Goal: Information Seeking & Learning: Check status

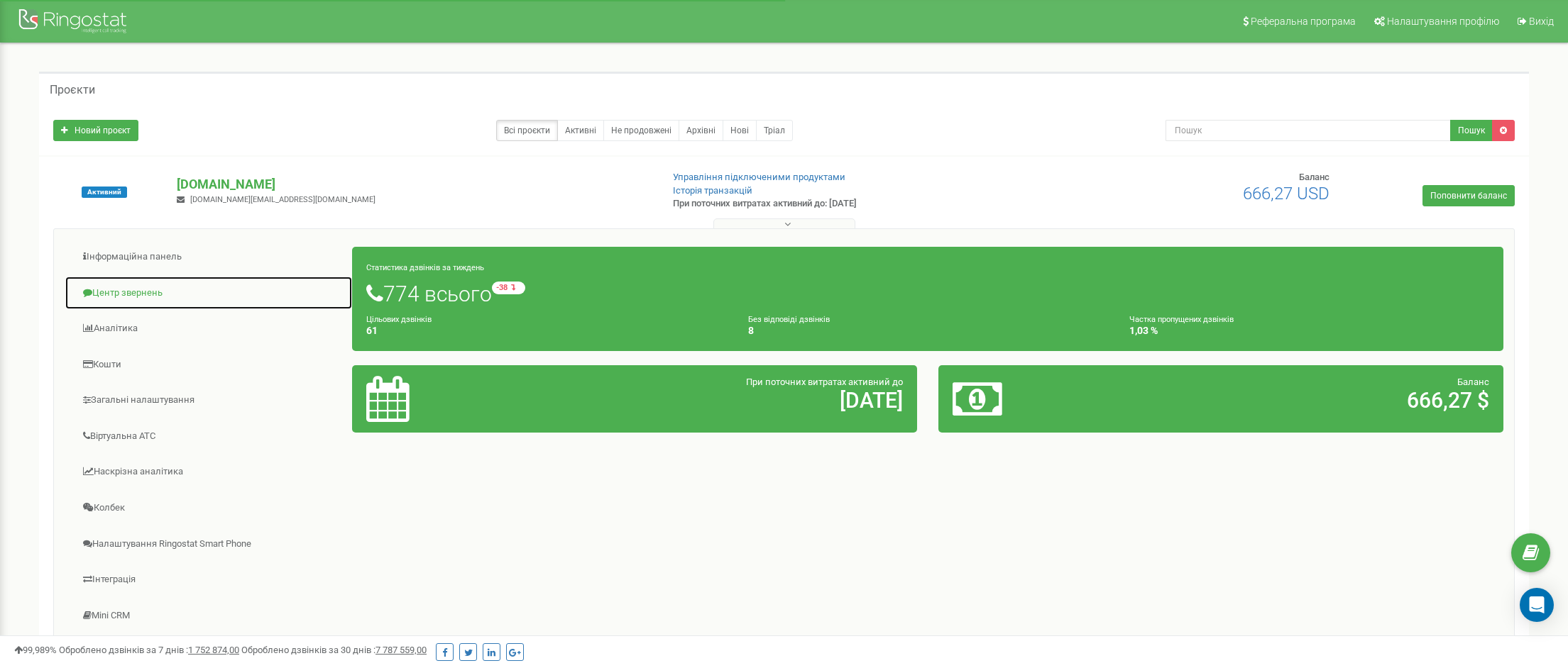
click at [128, 293] on link "Центр звернень" at bounding box center [209, 292] width 288 height 34
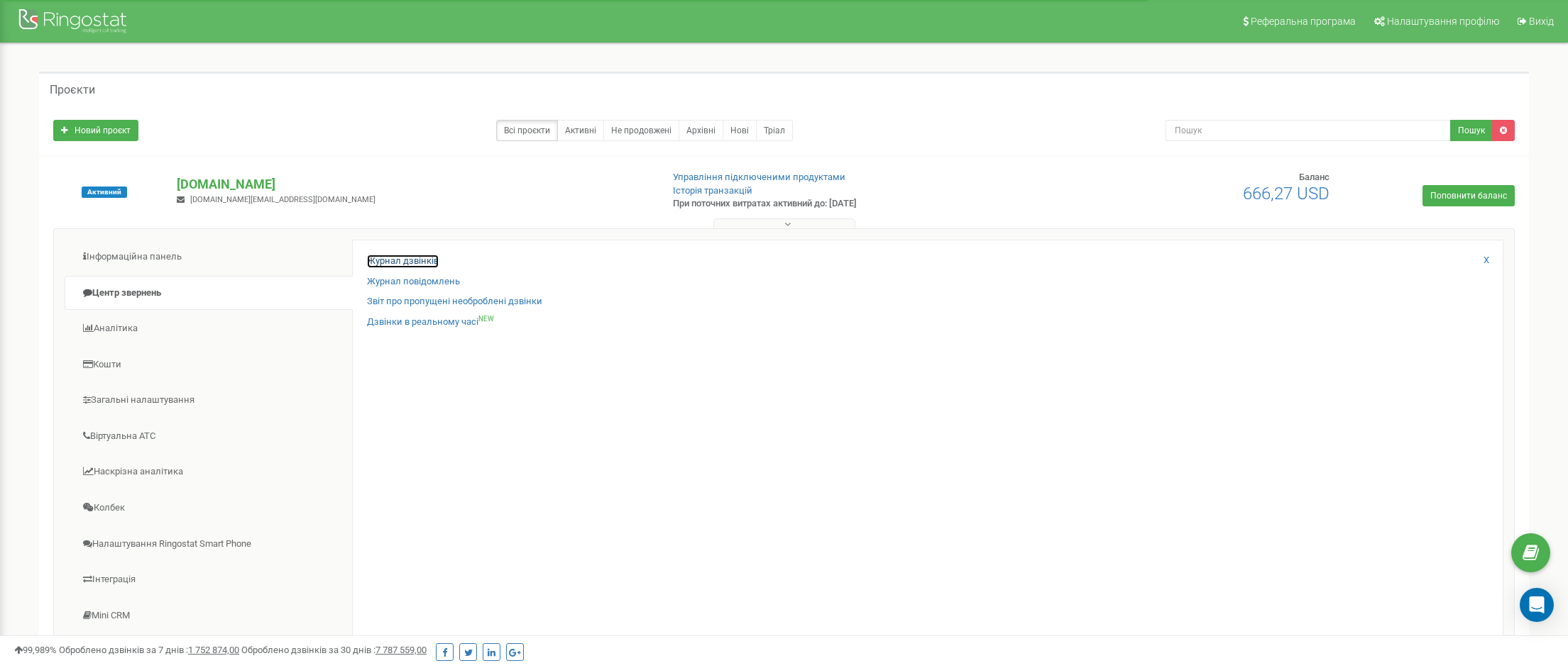
click at [390, 256] on link "Журнал дзвінків" at bounding box center [403, 262] width 72 height 14
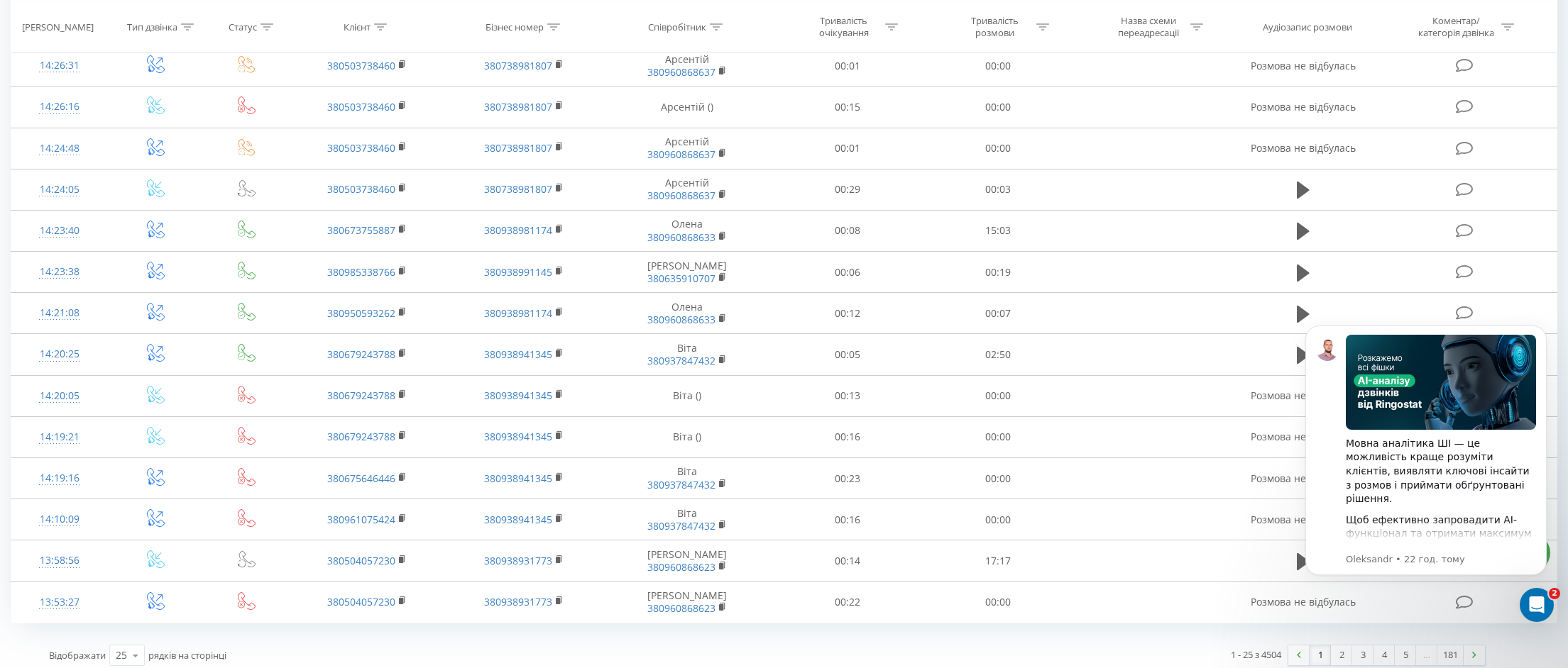
scroll to position [1113, 0]
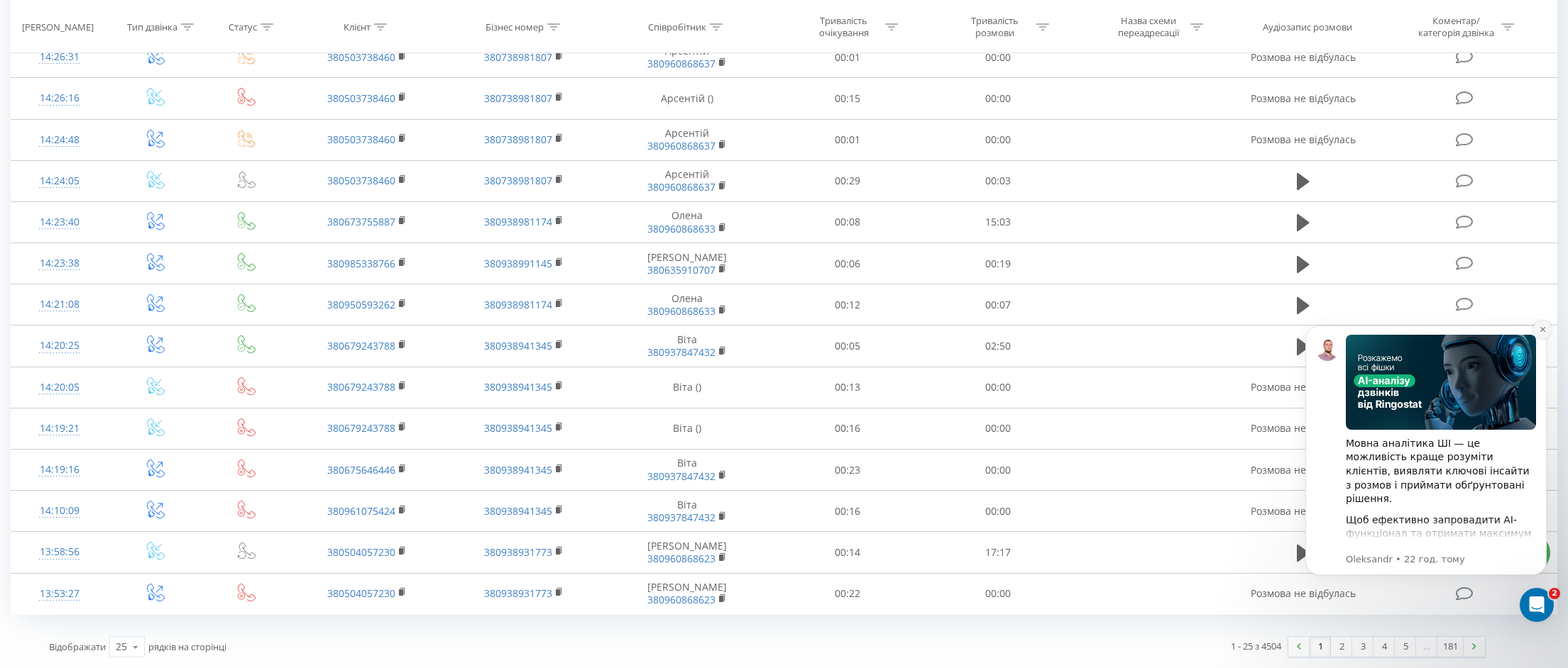
click at [1542, 328] on icon "Dismiss notification" at bounding box center [1542, 330] width 8 height 8
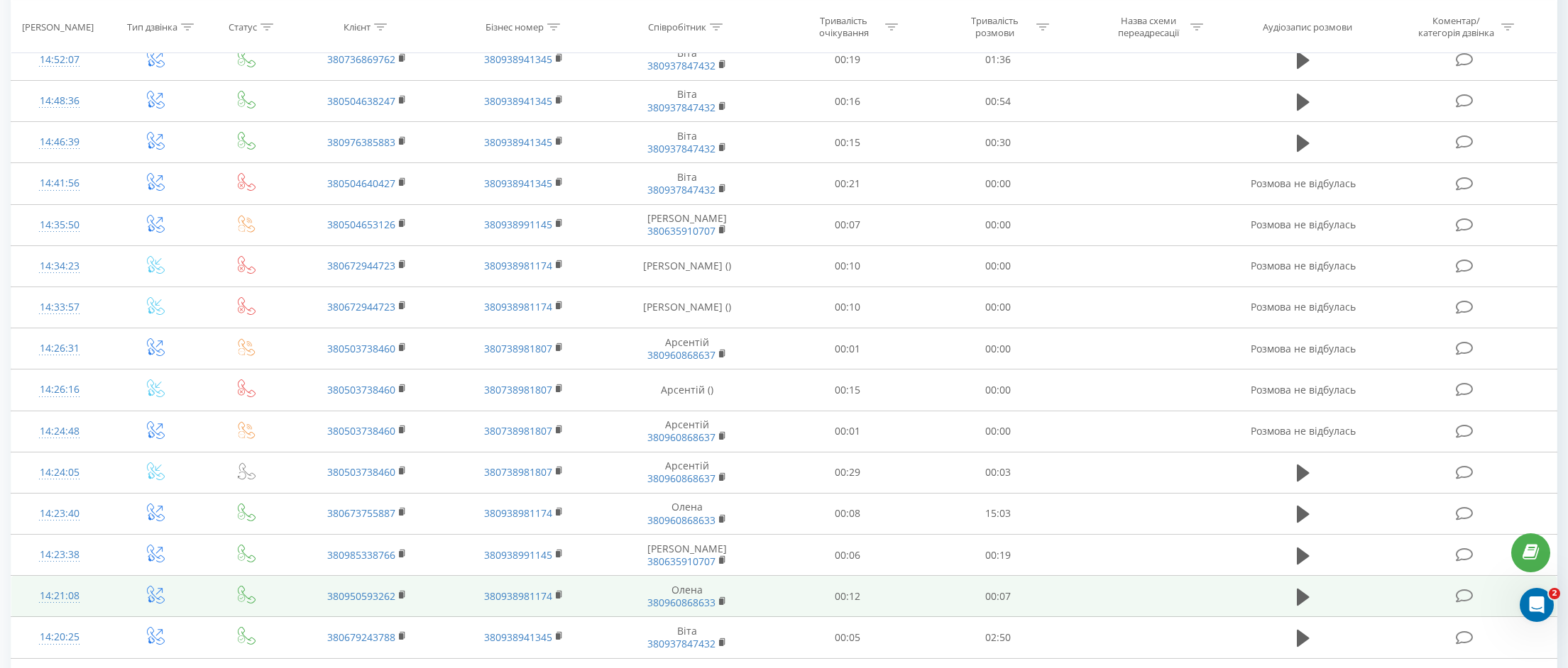
scroll to position [804, 0]
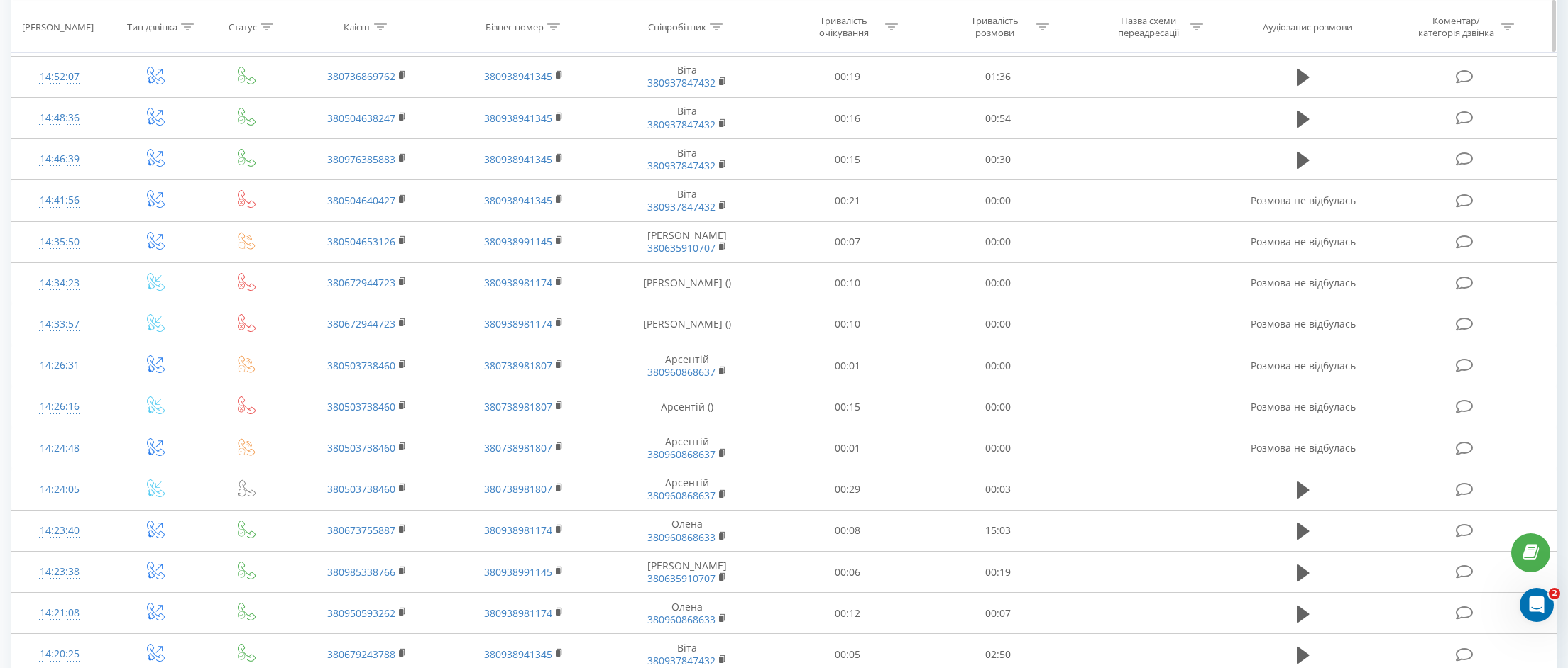
click at [266, 27] on icon at bounding box center [267, 26] width 13 height 7
click at [258, 127] on div "Введіть значення" at bounding box center [238, 129] width 100 height 12
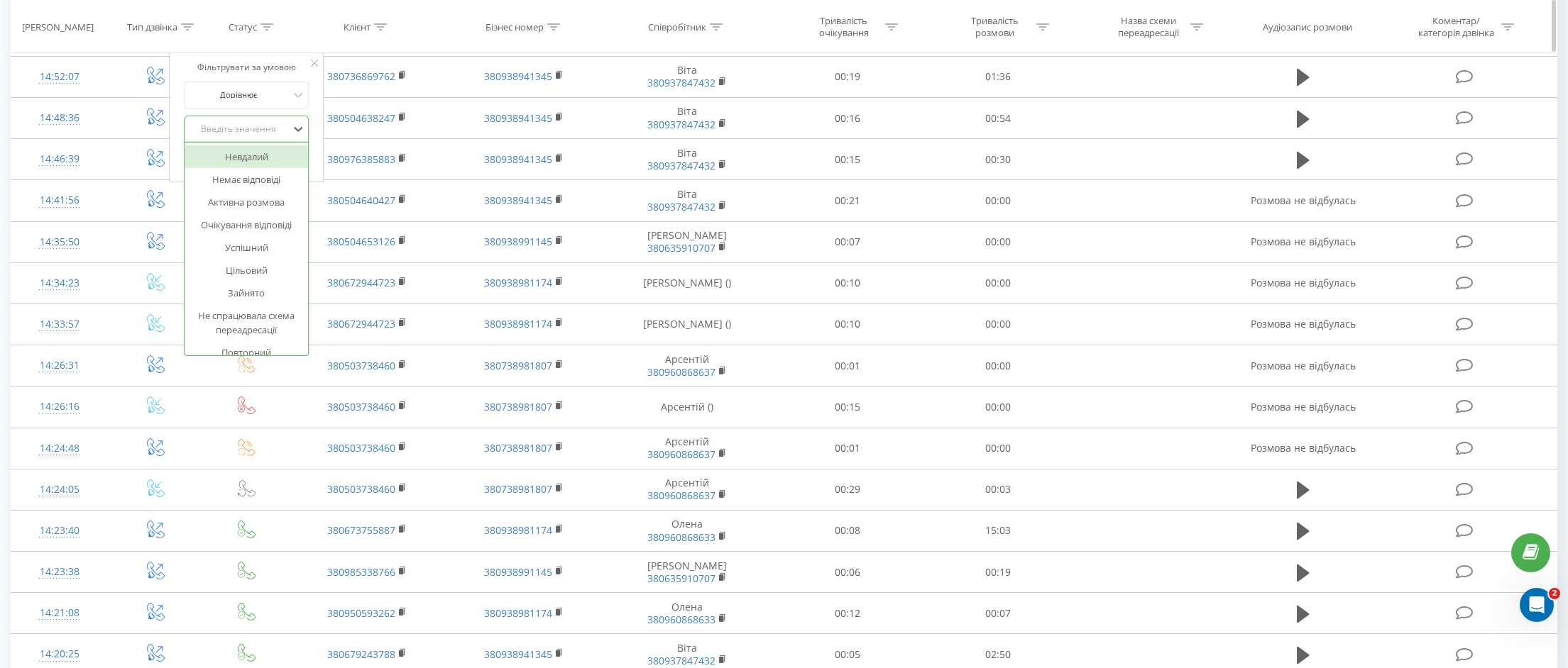
click at [186, 23] on icon at bounding box center [187, 26] width 13 height 7
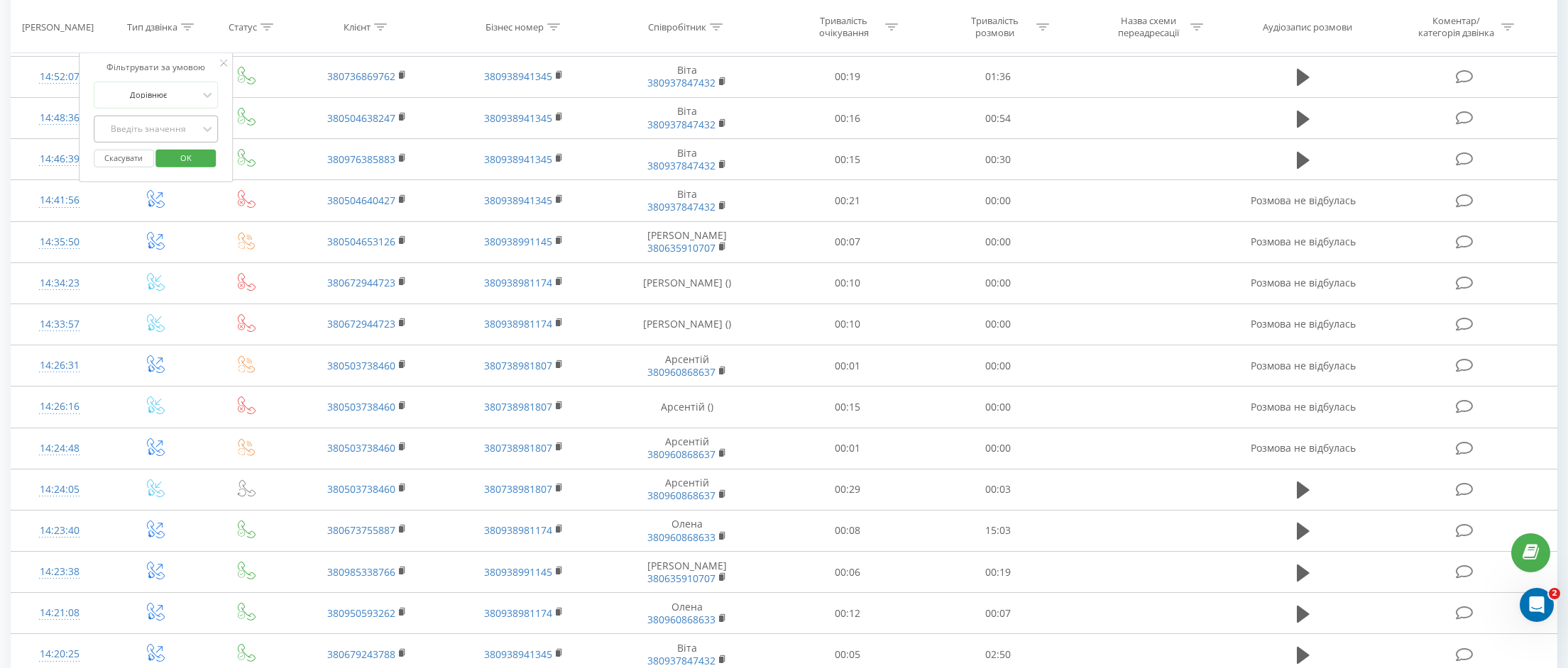
click at [149, 128] on div "Введіть значення" at bounding box center [148, 129] width 100 height 12
click at [174, 179] on div "Вихідний" at bounding box center [156, 179] width 123 height 23
click at [175, 160] on span "OK" at bounding box center [186, 157] width 39 height 22
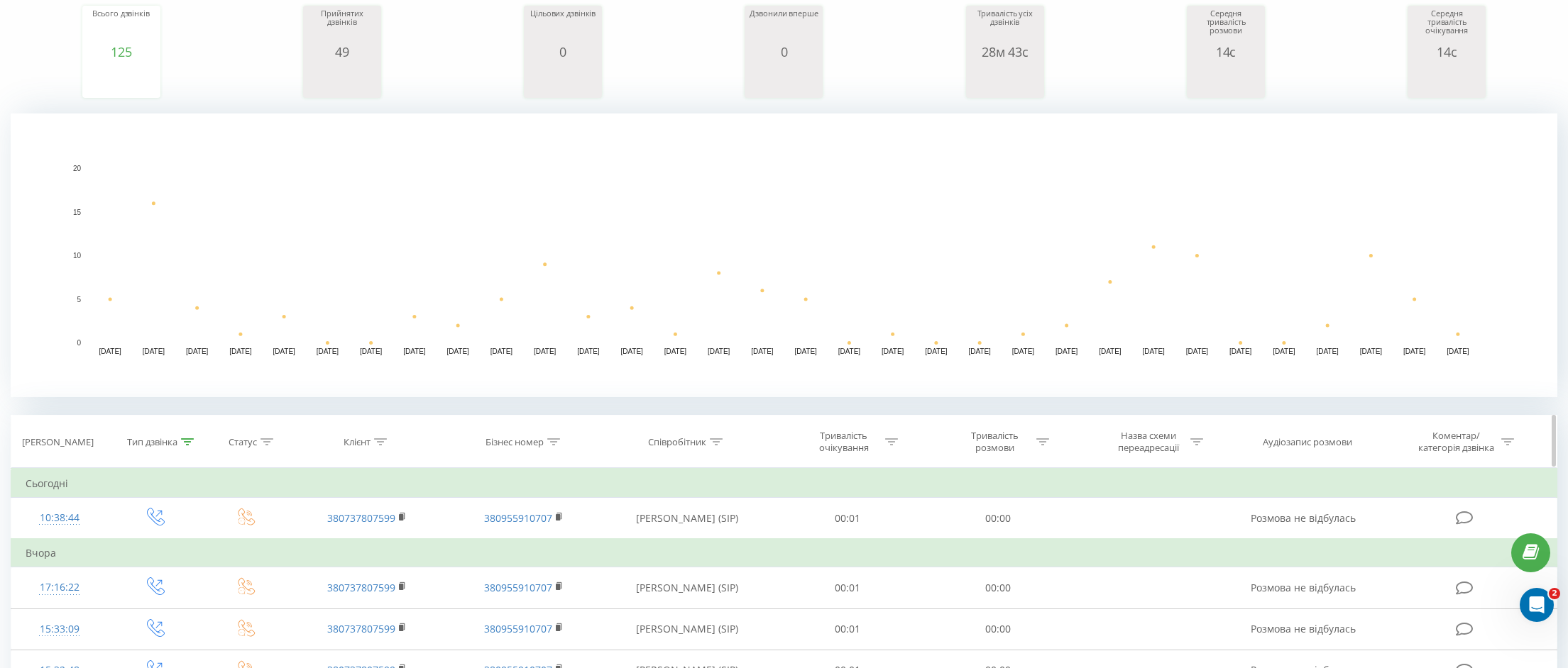
scroll to position [199, 0]
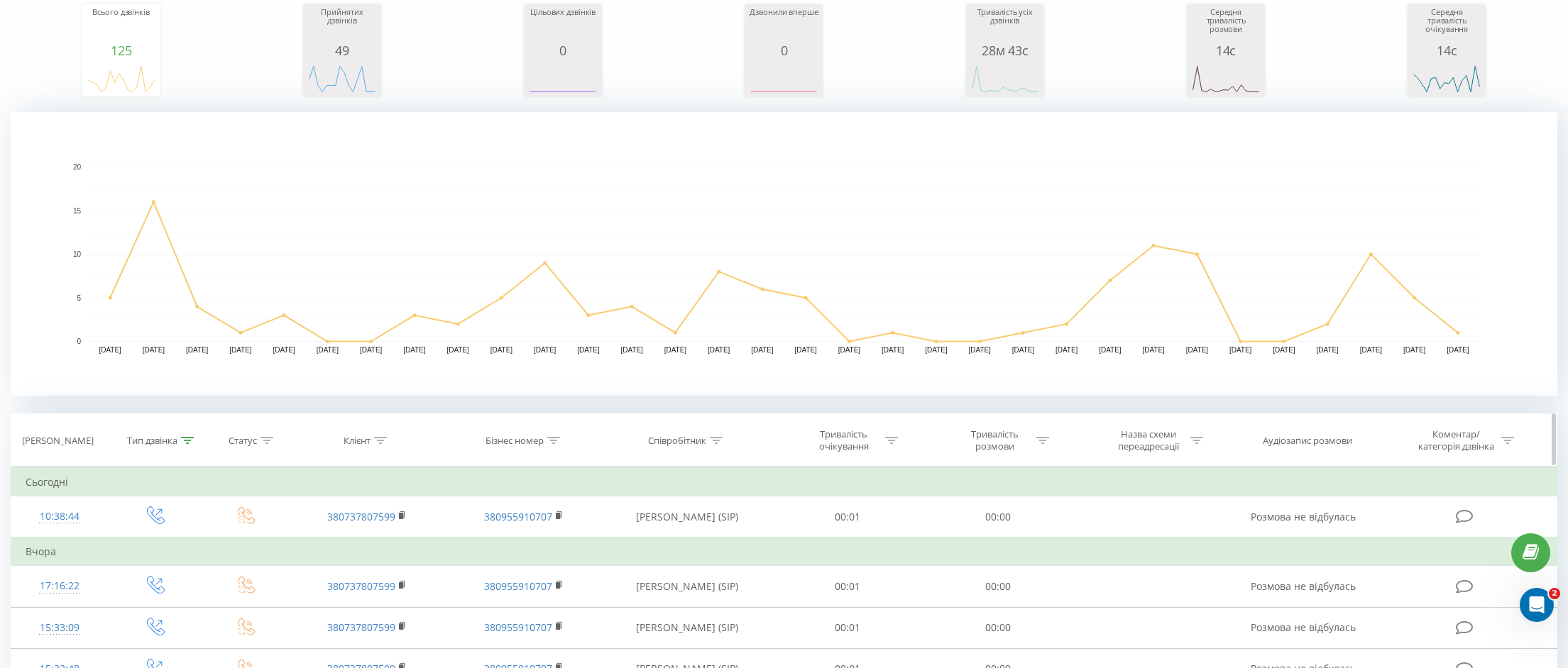
click at [189, 439] on icon at bounding box center [187, 440] width 13 height 7
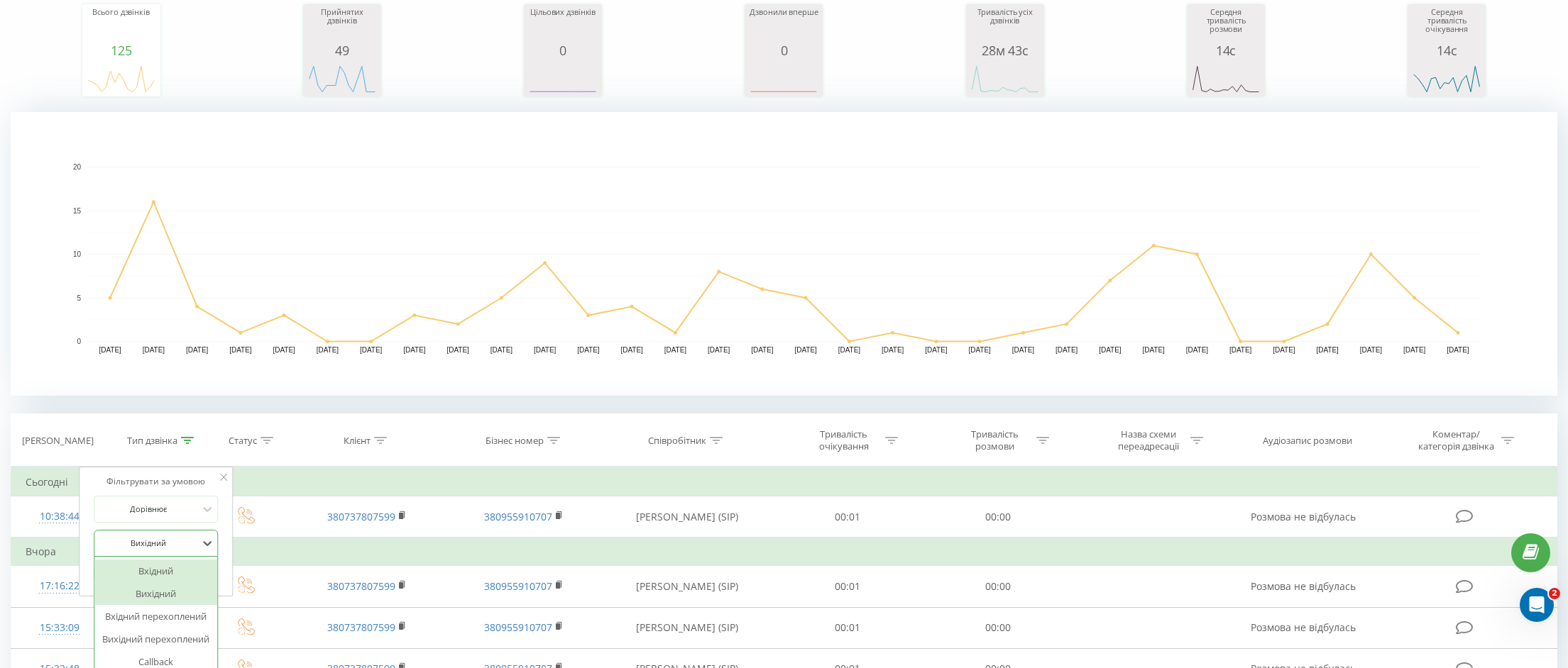
scroll to position [230, 0]
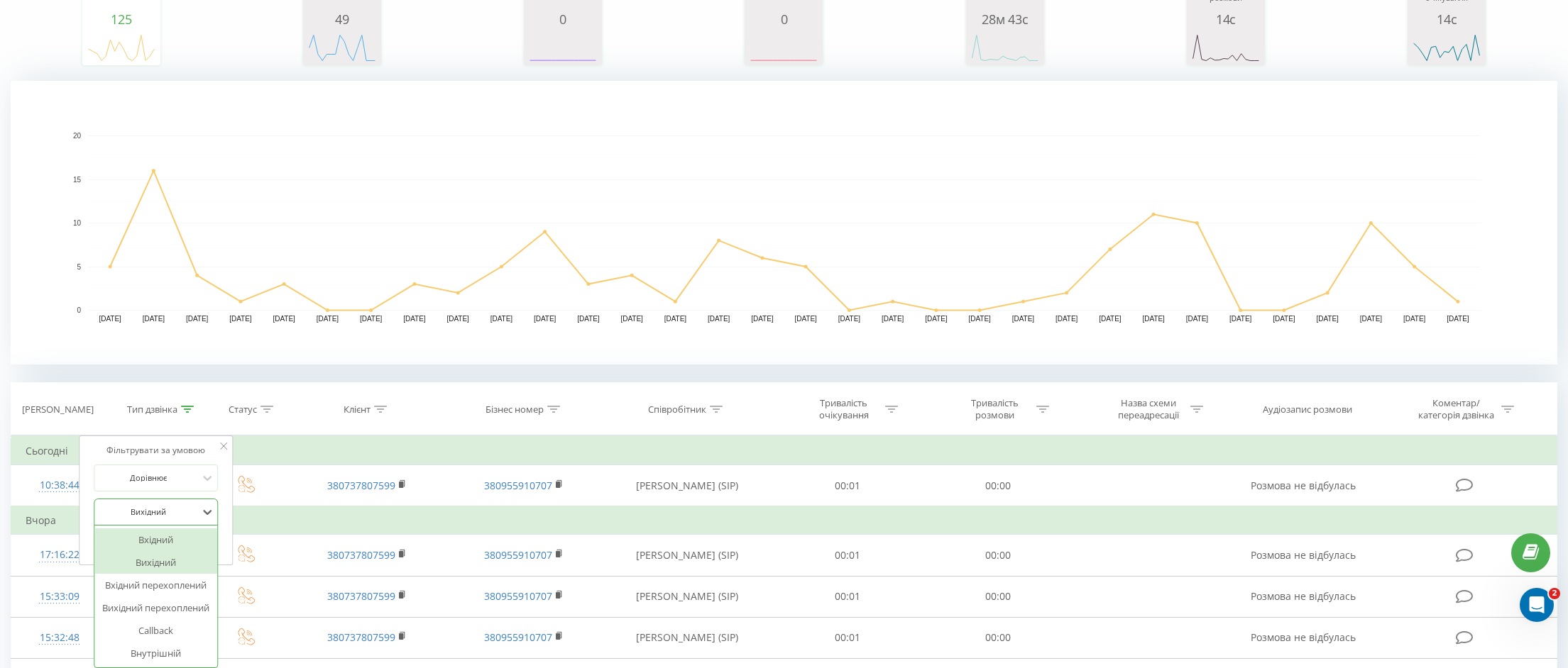
click at [157, 525] on div "Вхідний, 1 of 6. 6 results available. Use Up and Down to choose options, press …" at bounding box center [156, 512] width 125 height 27
click at [161, 535] on div "Вхідний" at bounding box center [156, 539] width 123 height 23
click at [185, 535] on span "OK" at bounding box center [186, 541] width 39 height 22
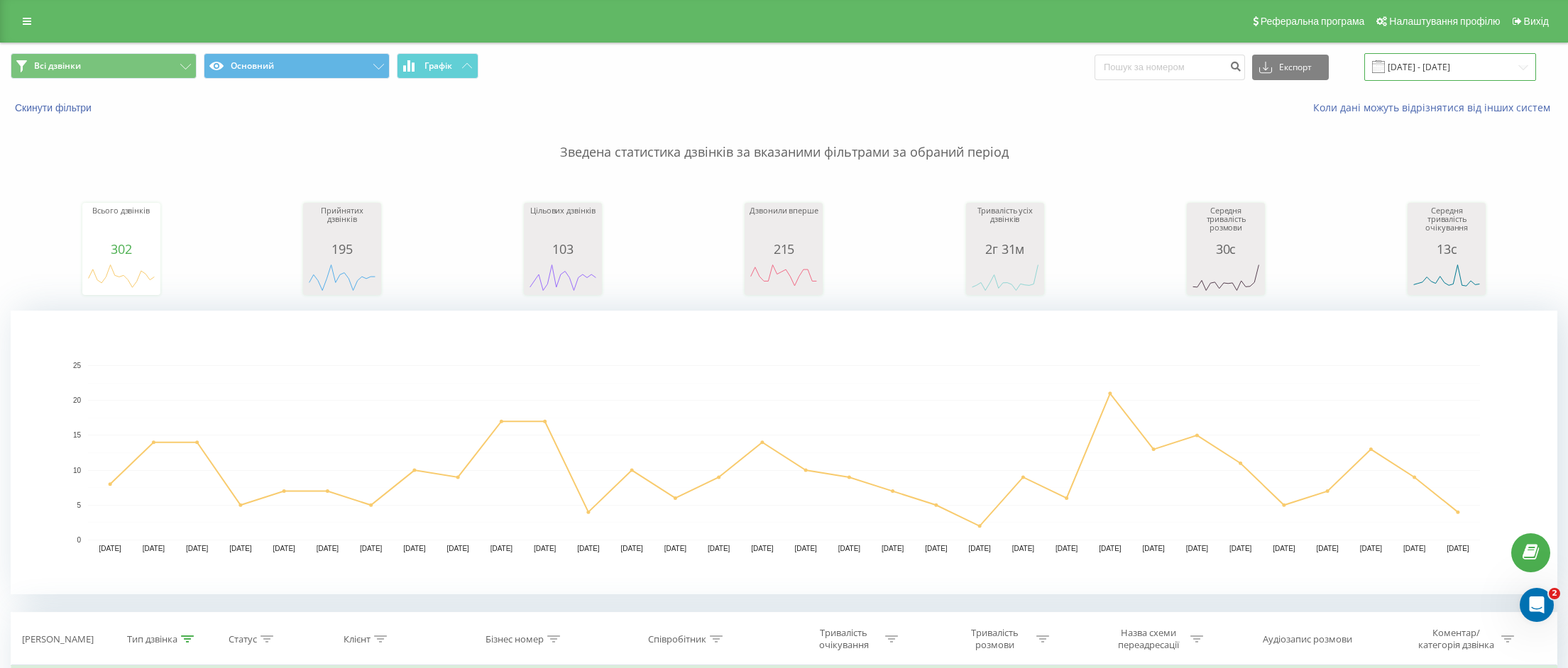
click at [1420, 60] on input "21.07.2025 - 21.08.2025" at bounding box center [1450, 67] width 171 height 28
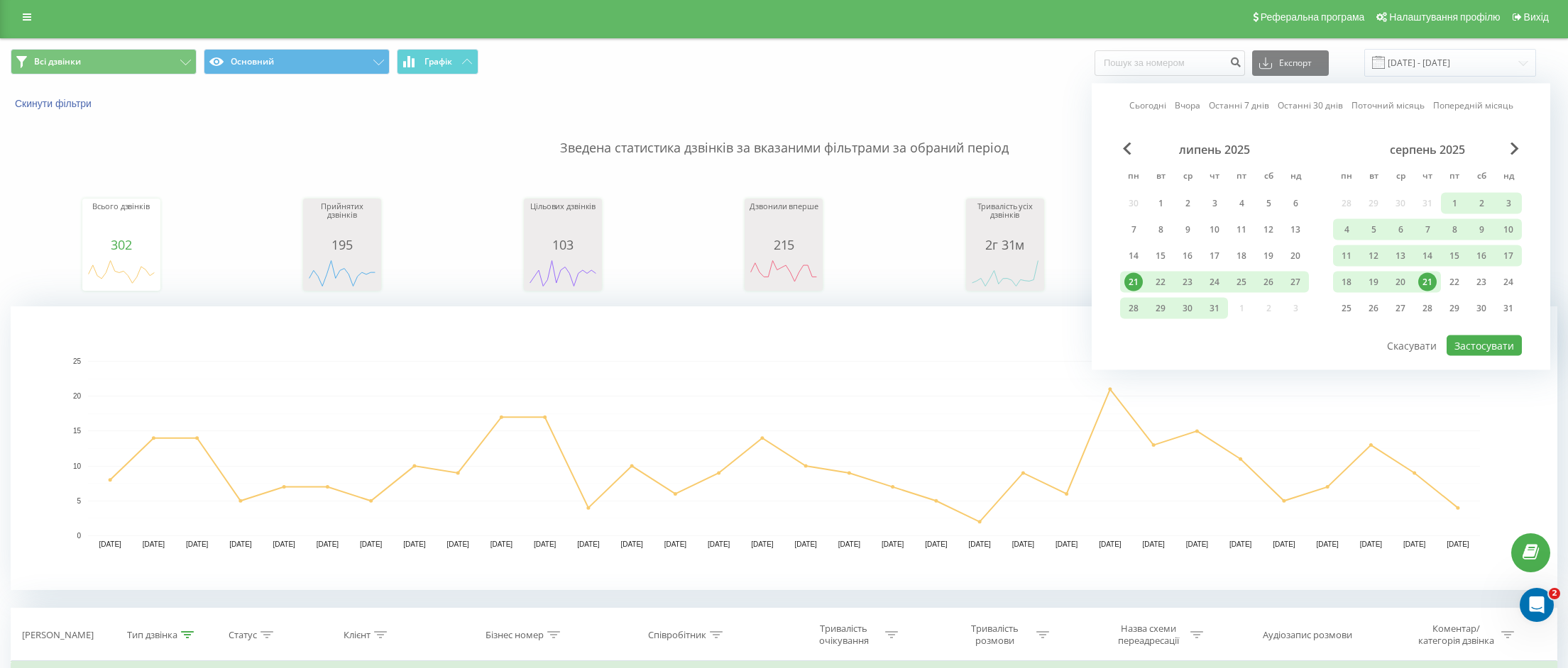
scroll to position [6, 0]
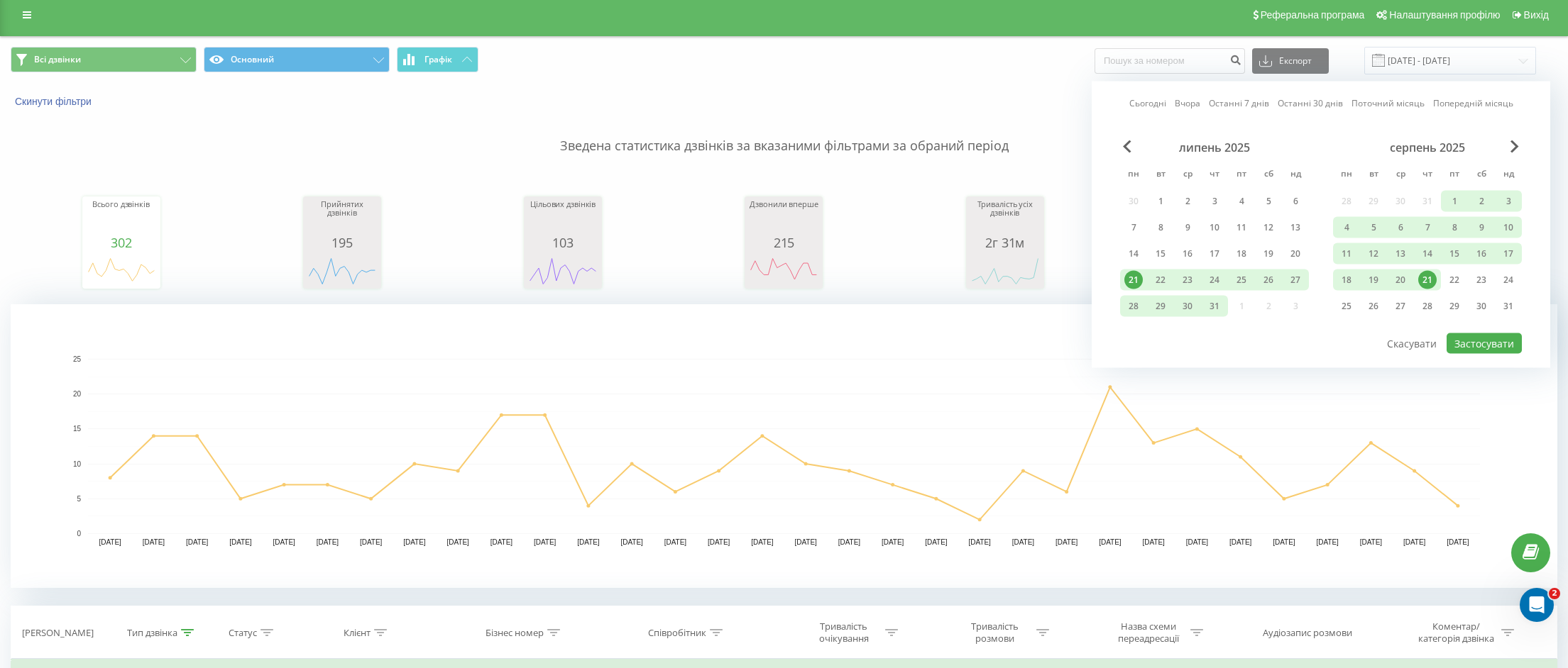
click at [1398, 104] on link "Поточний місяць" at bounding box center [1388, 103] width 73 height 14
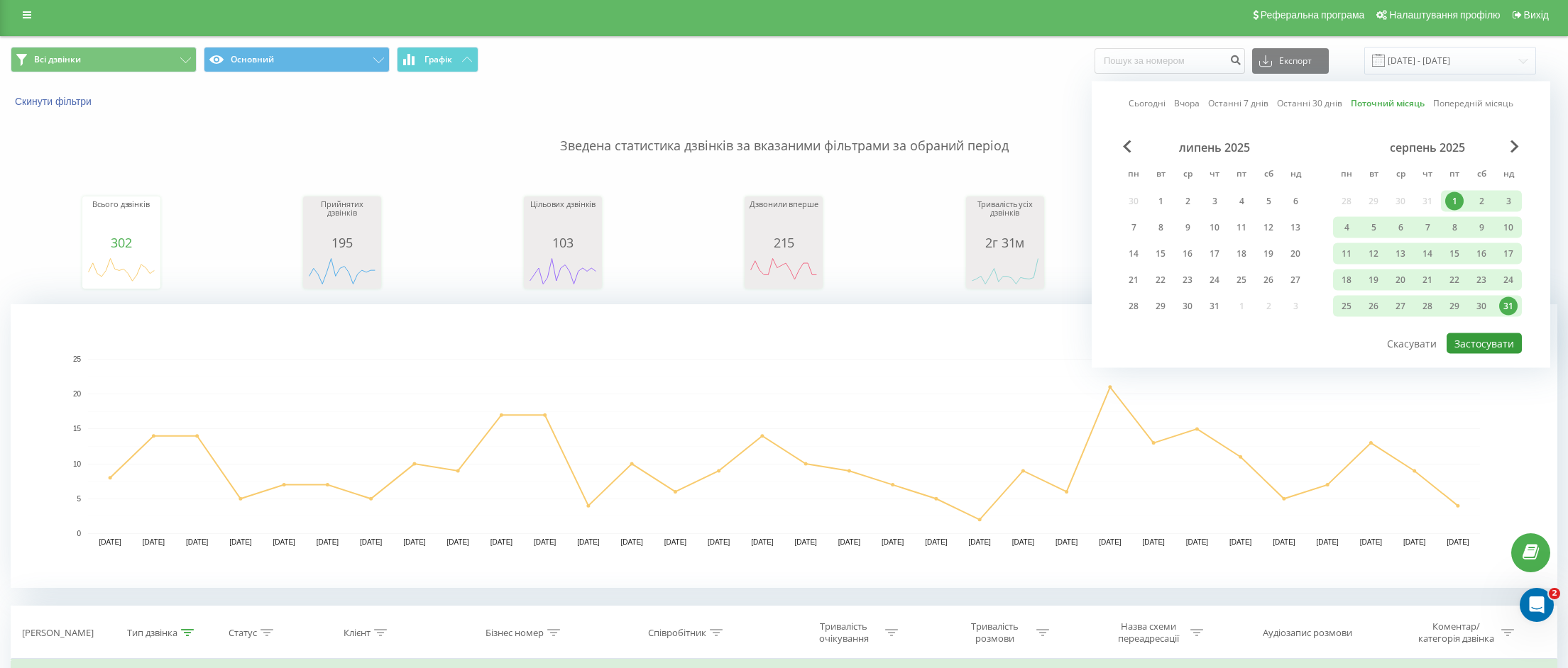
scroll to position [0, 0]
click at [1484, 340] on button "Застосувати" at bounding box center [1483, 343] width 75 height 21
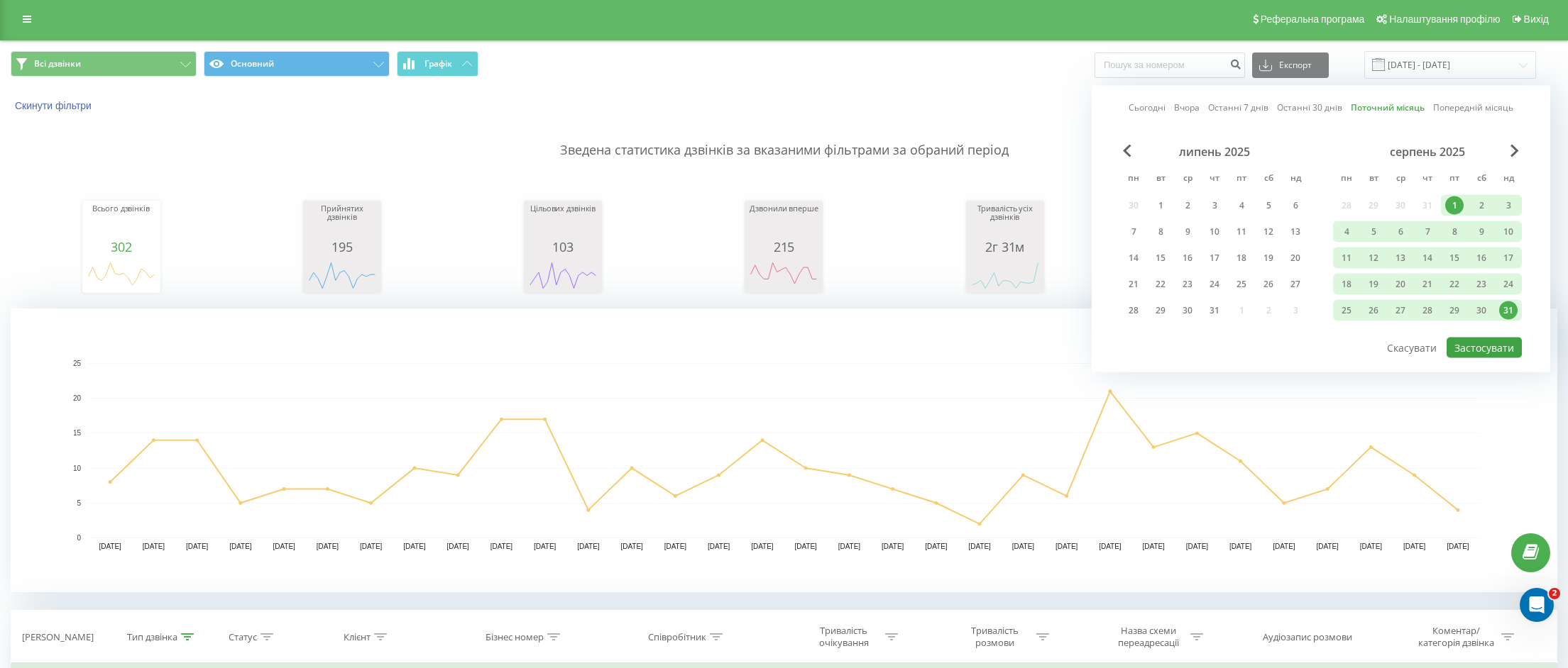
type input "01.08.2025 - 31.08.2025"
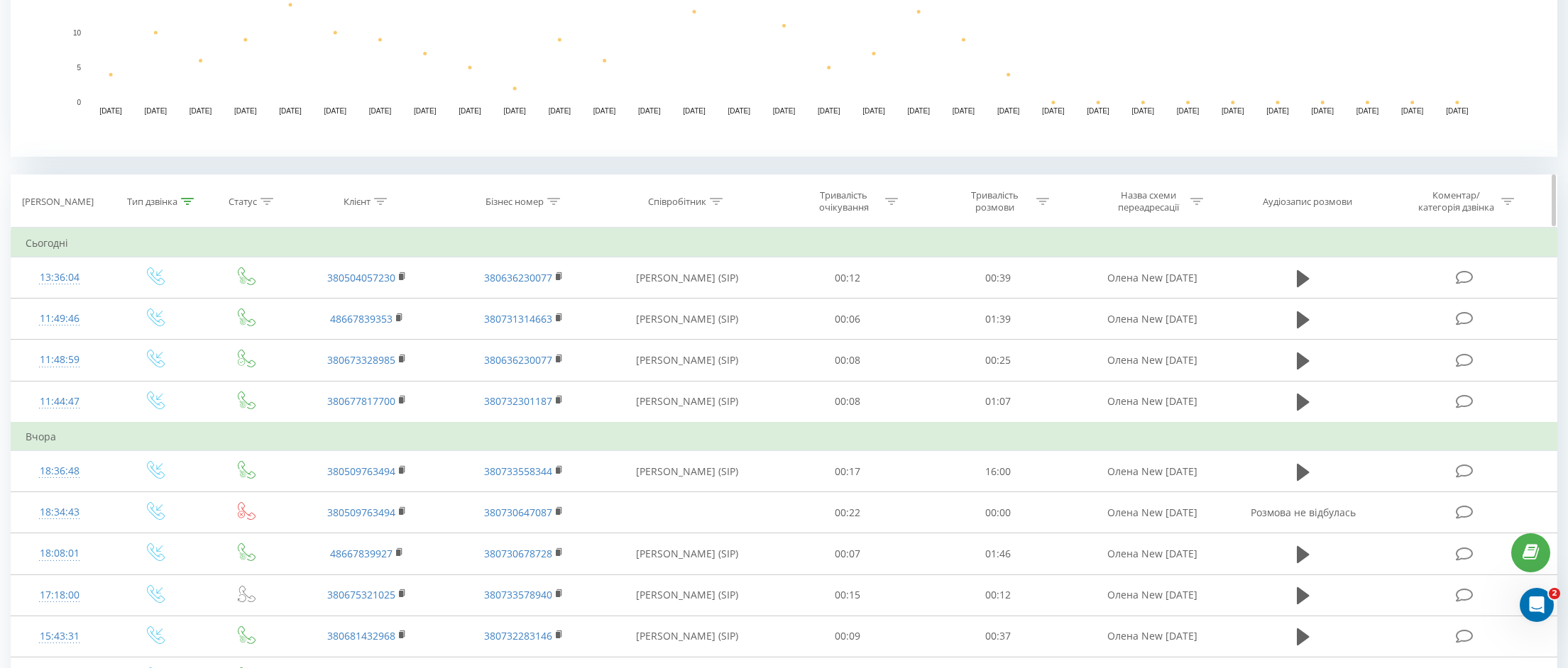
scroll to position [349, 0]
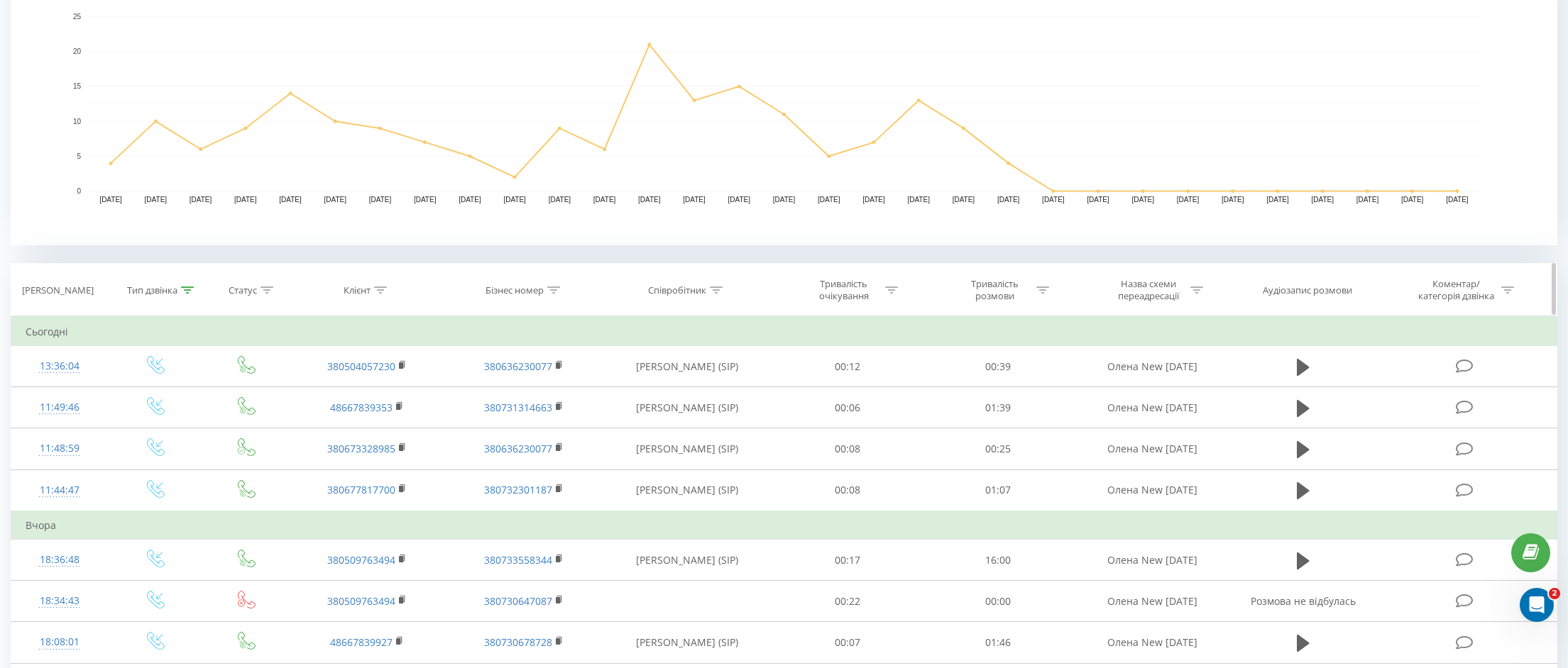
click at [170, 282] on th "Тип дзвінка" at bounding box center [157, 289] width 96 height 52
click at [190, 292] on icon at bounding box center [187, 289] width 13 height 7
click at [164, 388] on div at bounding box center [148, 393] width 100 height 14
click at [157, 394] on div at bounding box center [148, 393] width 100 height 14
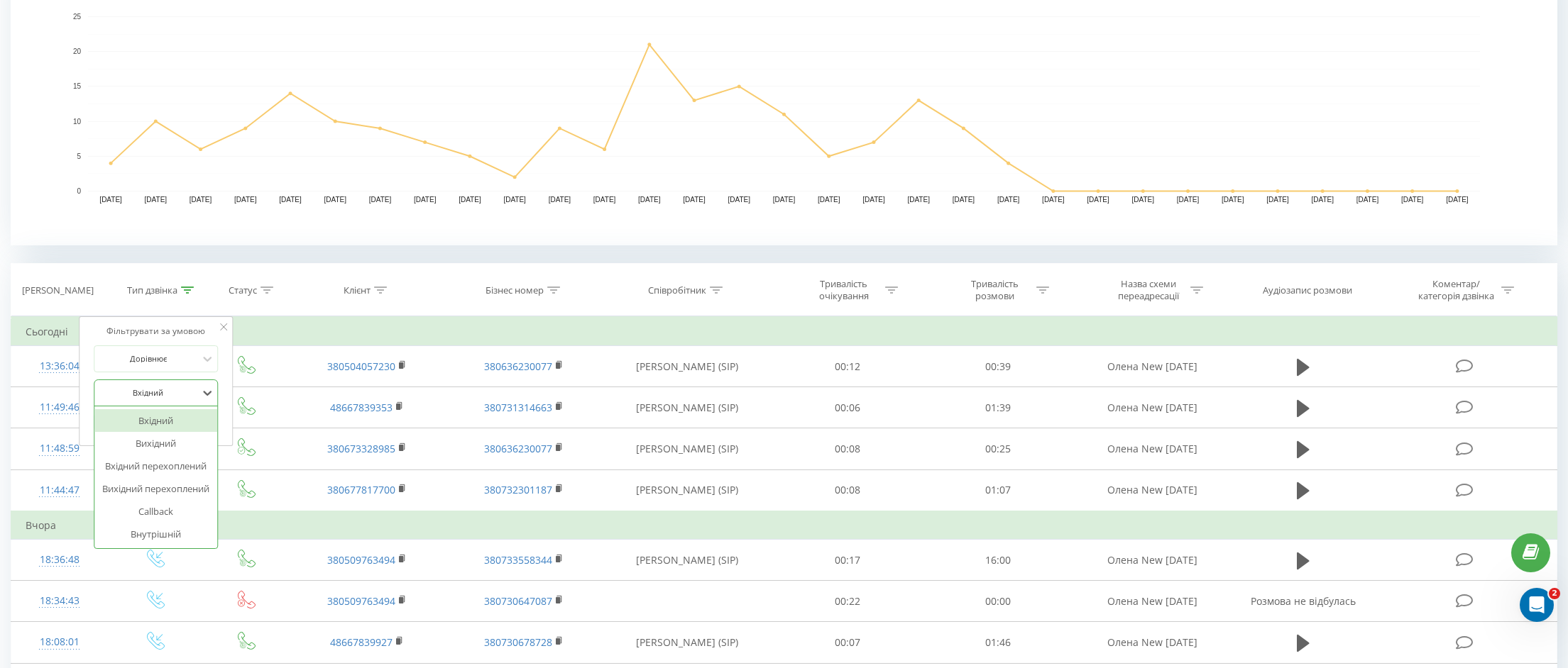
click at [176, 393] on div at bounding box center [148, 393] width 100 height 14
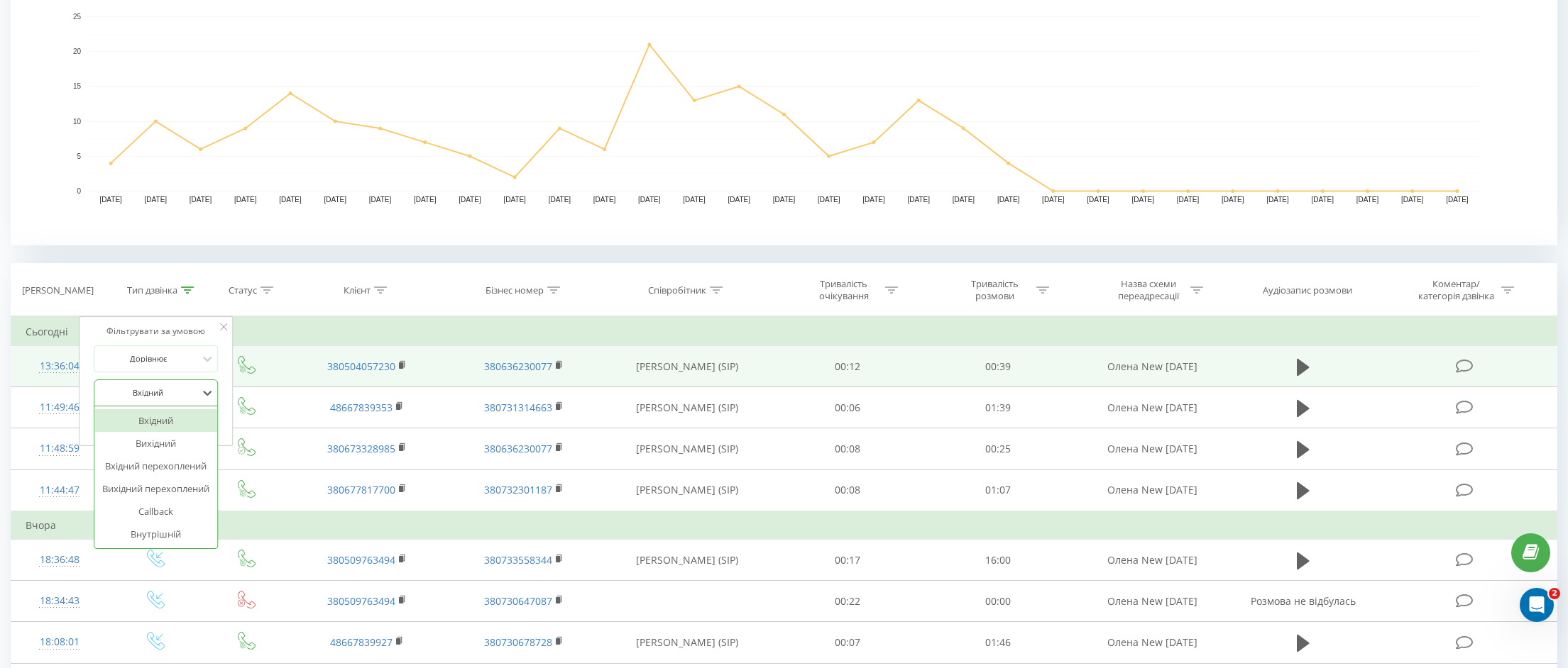
click at [277, 347] on td at bounding box center [247, 367] width 85 height 41
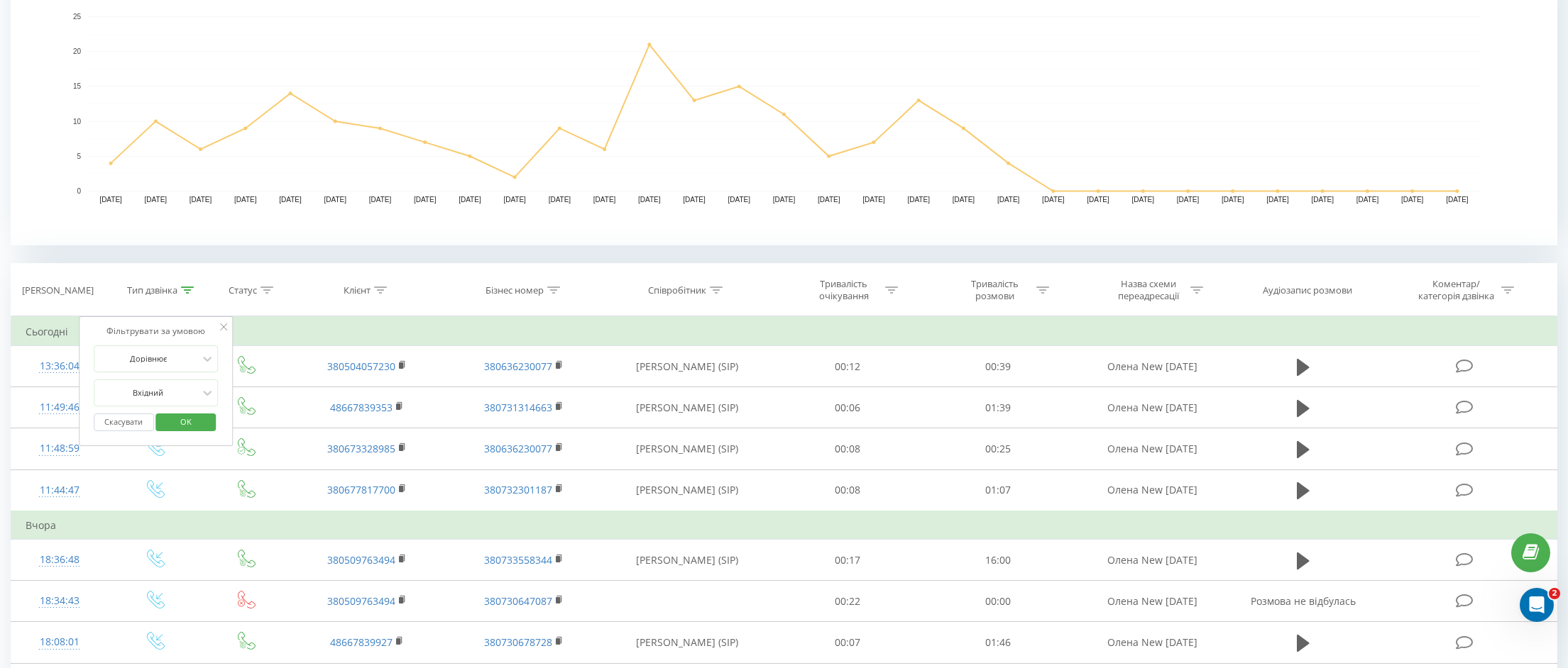
click at [130, 421] on button "Скасувати" at bounding box center [123, 422] width 60 height 18
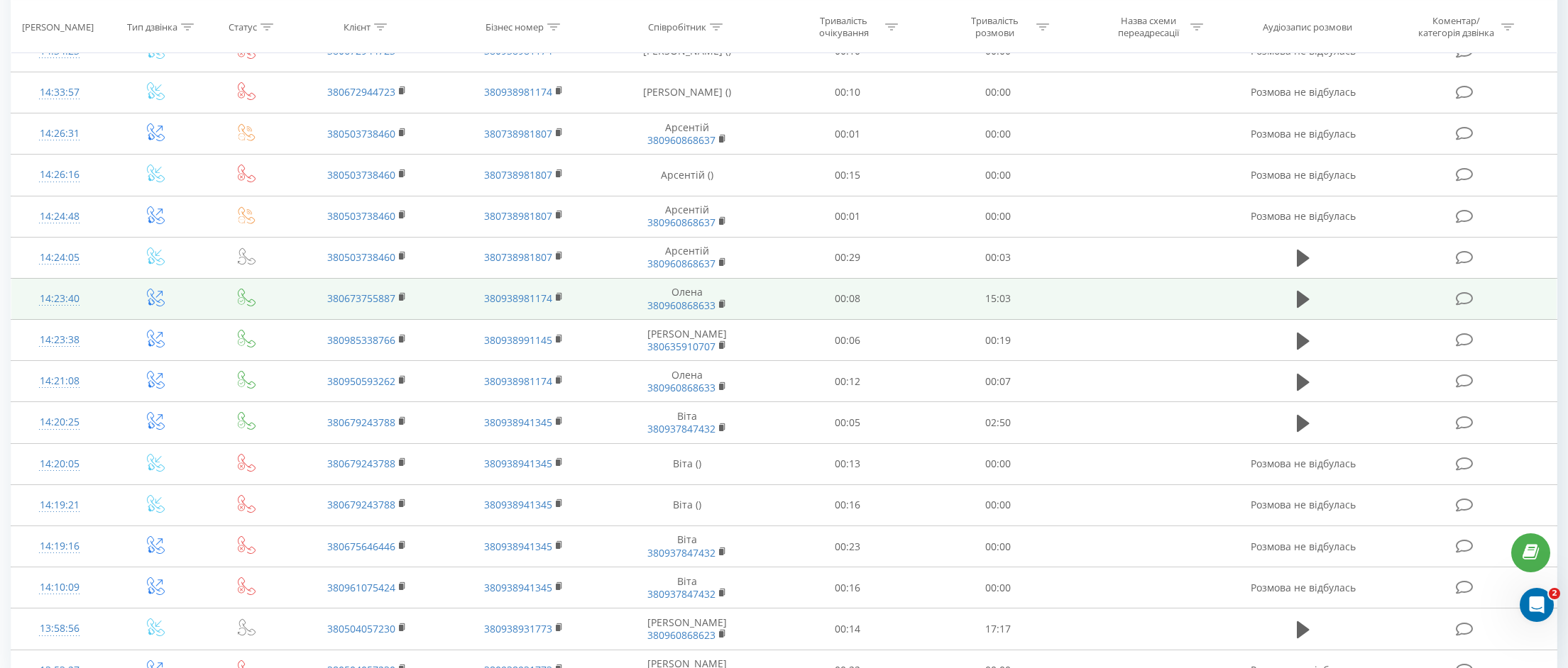
scroll to position [1113, 0]
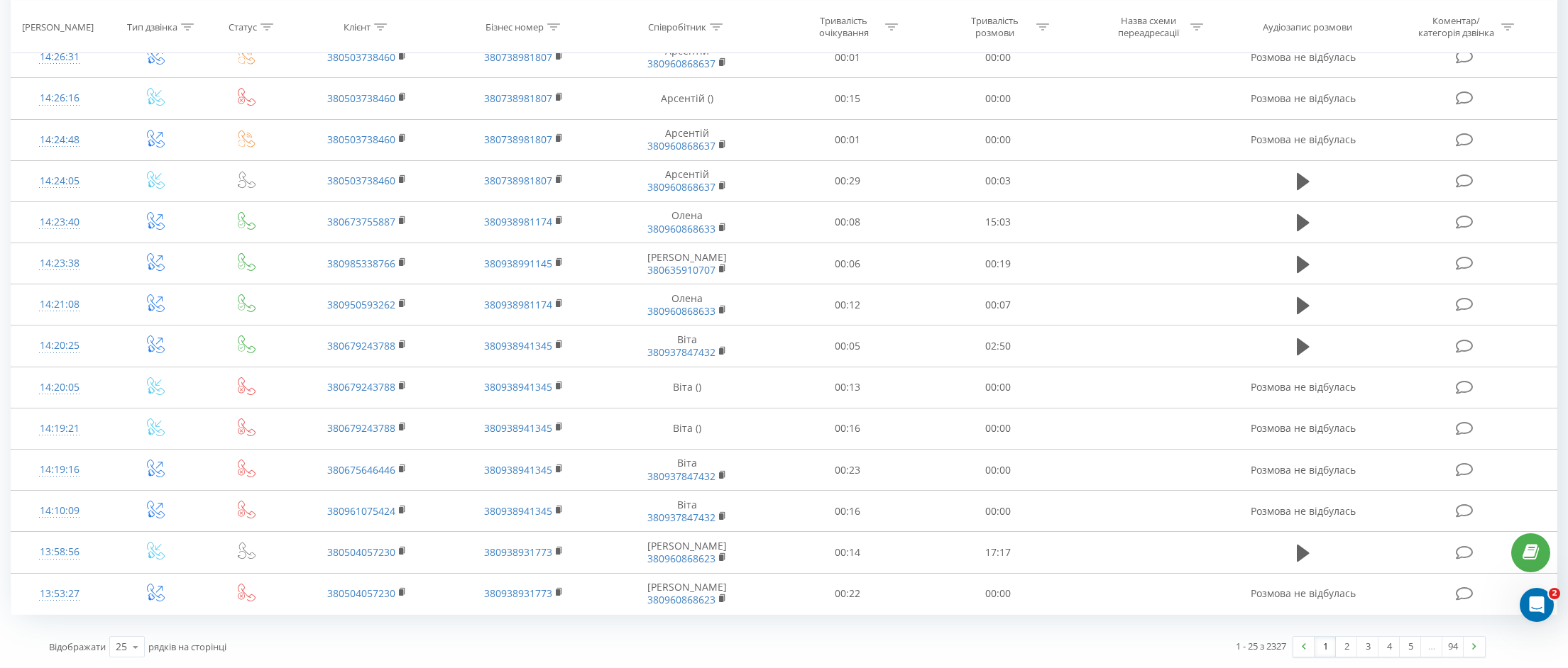
click at [1343, 649] on link "2" at bounding box center [1347, 646] width 22 height 20
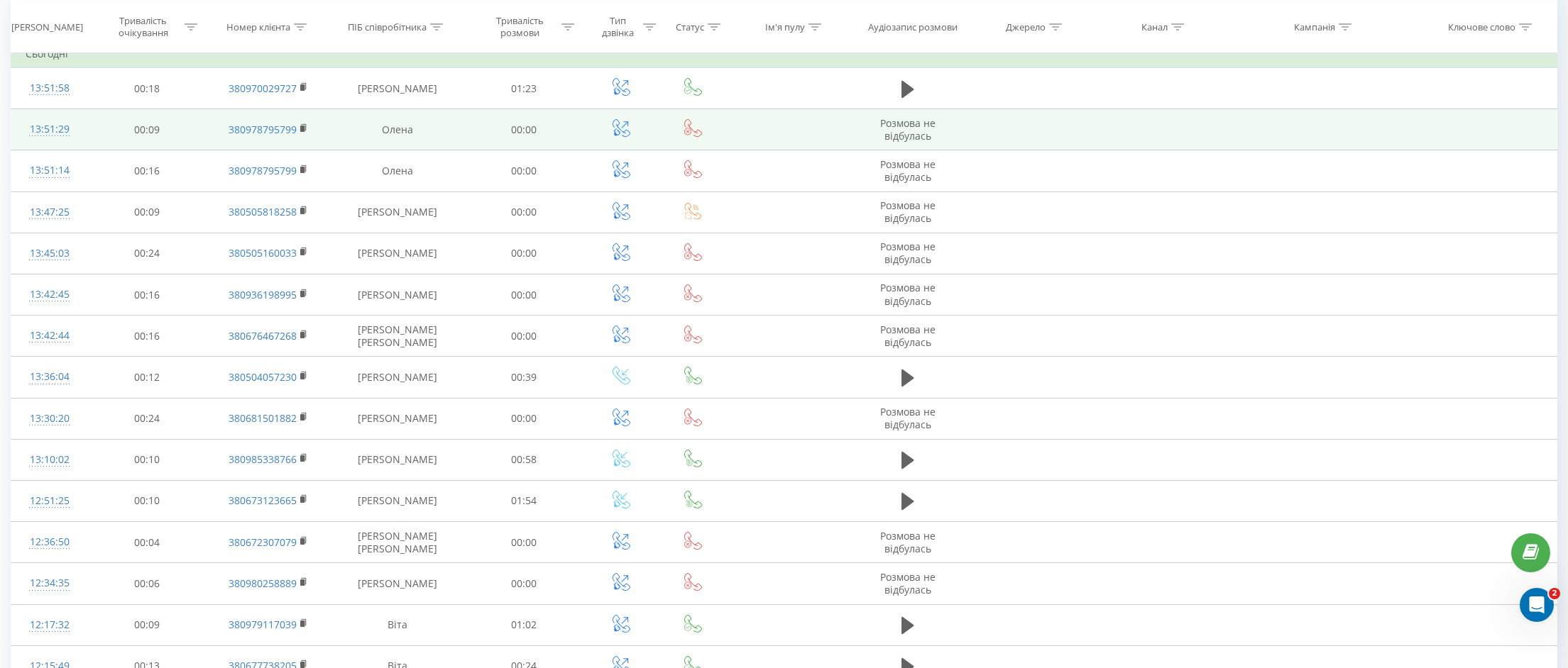
scroll to position [592, 0]
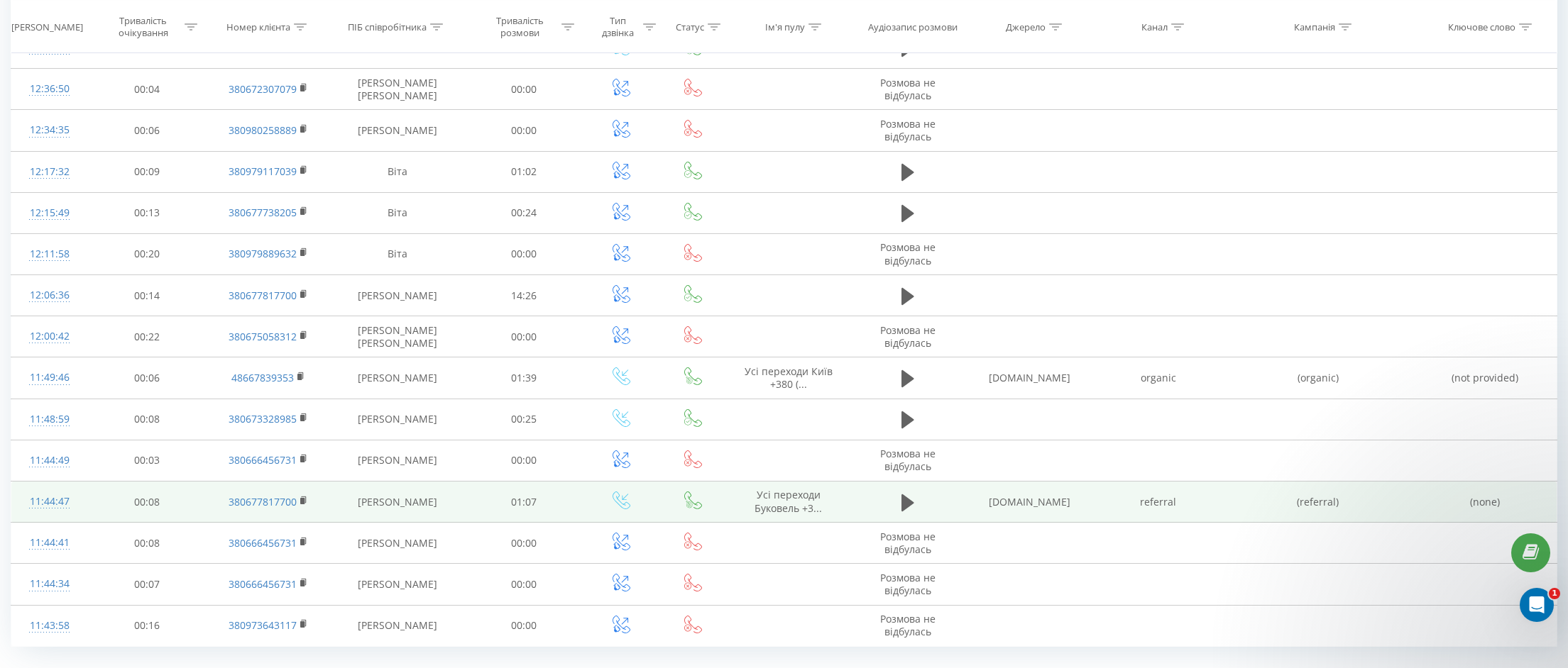
scroll to position [1076, 0]
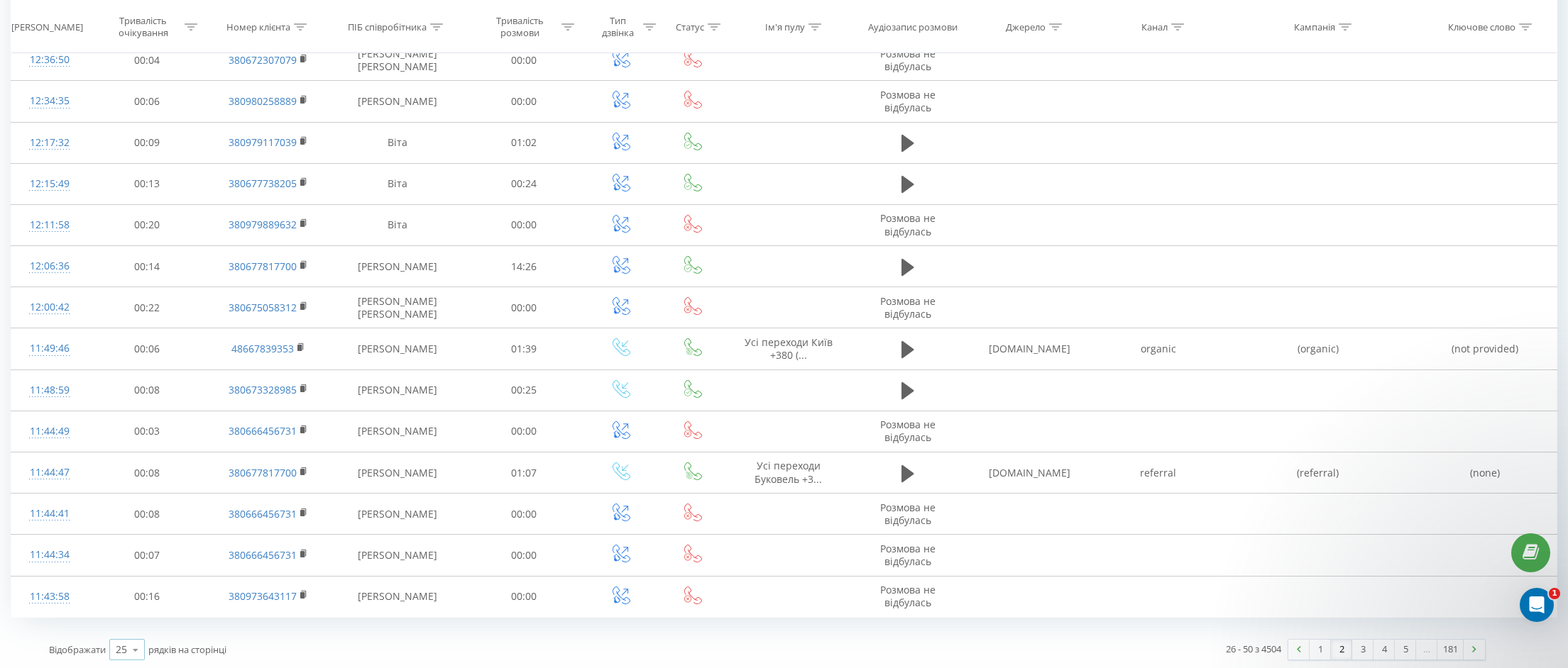
click at [135, 652] on icon at bounding box center [136, 650] width 22 height 28
click at [131, 606] on div "50" at bounding box center [127, 606] width 34 height 21
